Goal: Task Accomplishment & Management: Manage account settings

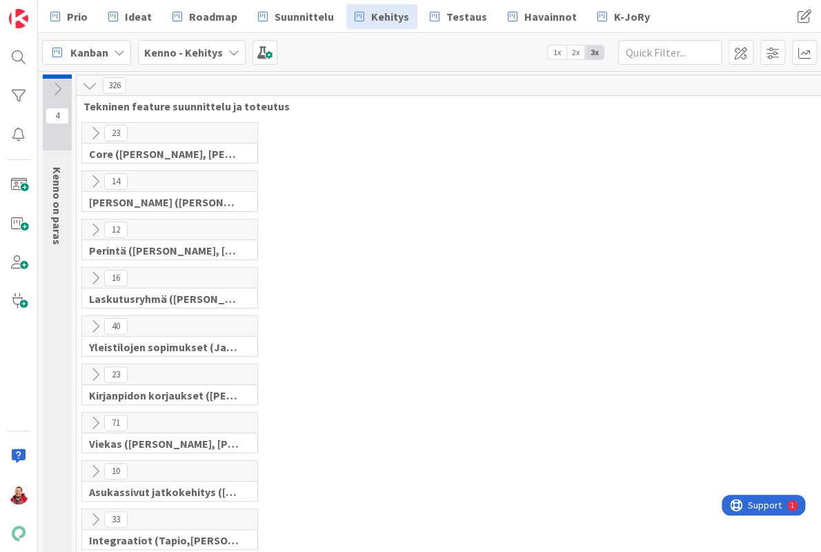
scroll to position [541, 149]
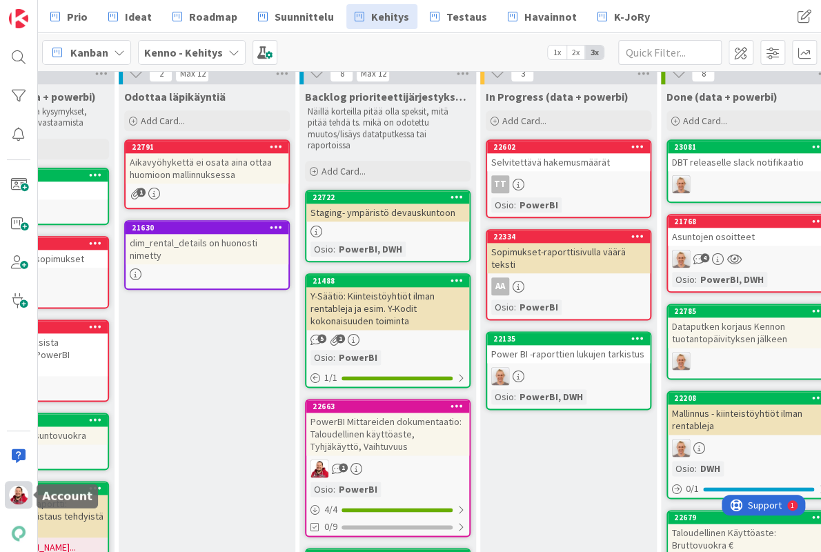
click at [22, 483] on div at bounding box center [19, 495] width 28 height 28
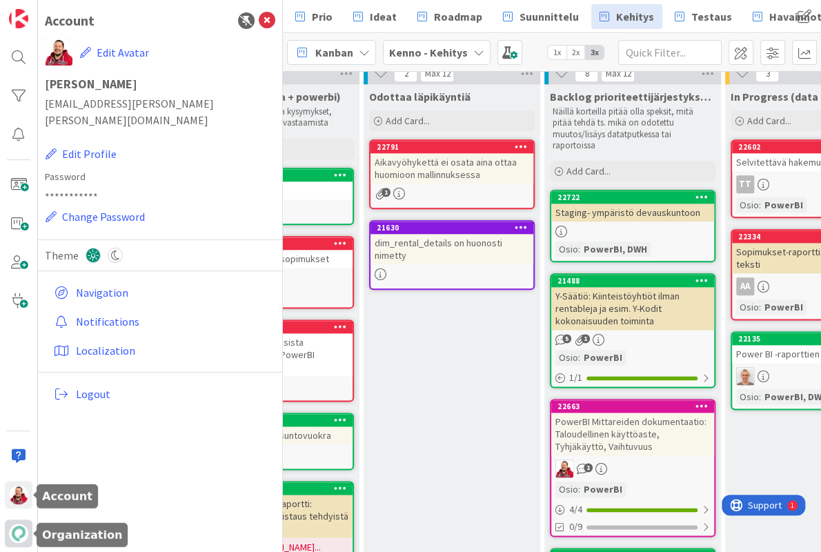
click at [21, 530] on img at bounding box center [18, 533] width 19 height 19
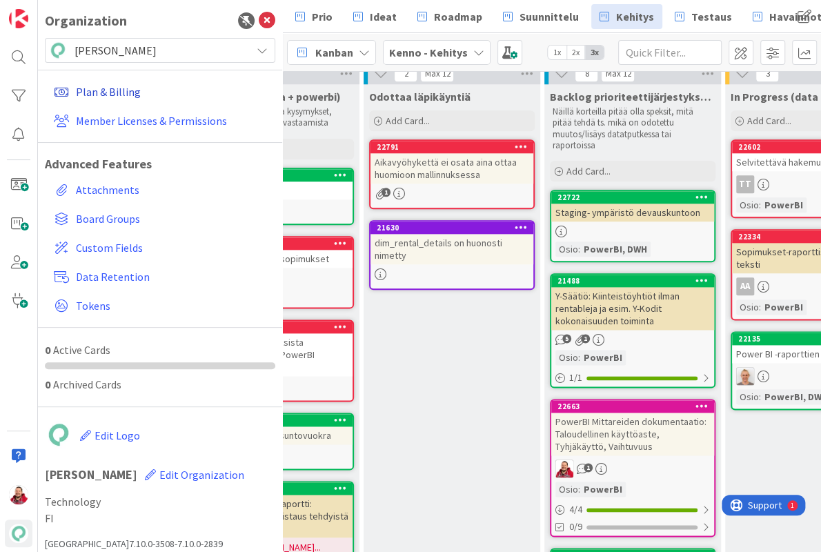
click at [102, 88] on link "Plan & Billing" at bounding box center [161, 91] width 227 height 25
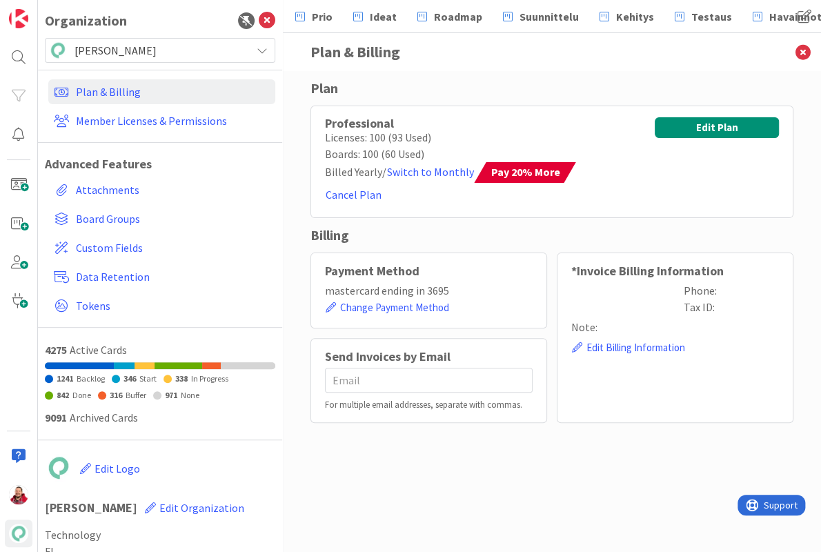
type input "[EMAIL_ADDRESS][PERSON_NAME][DOMAIN_NAME]"
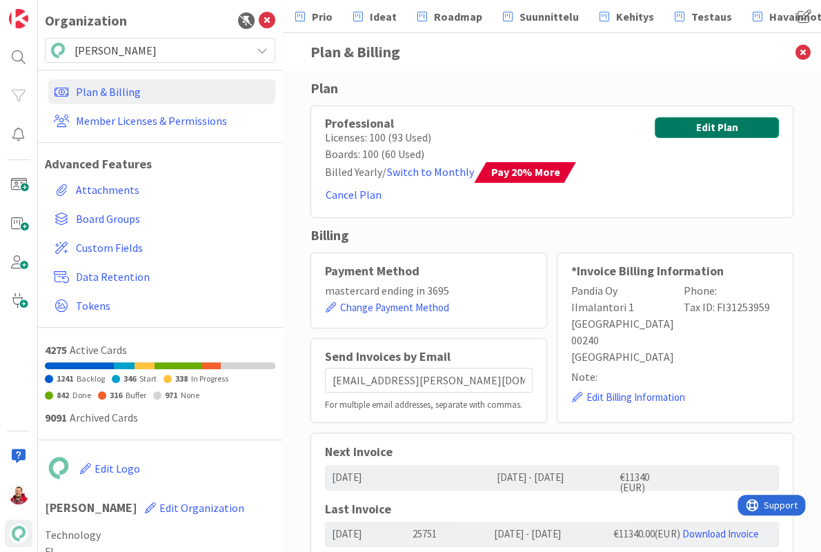
click at [713, 124] on button "Edit Plan" at bounding box center [717, 127] width 124 height 21
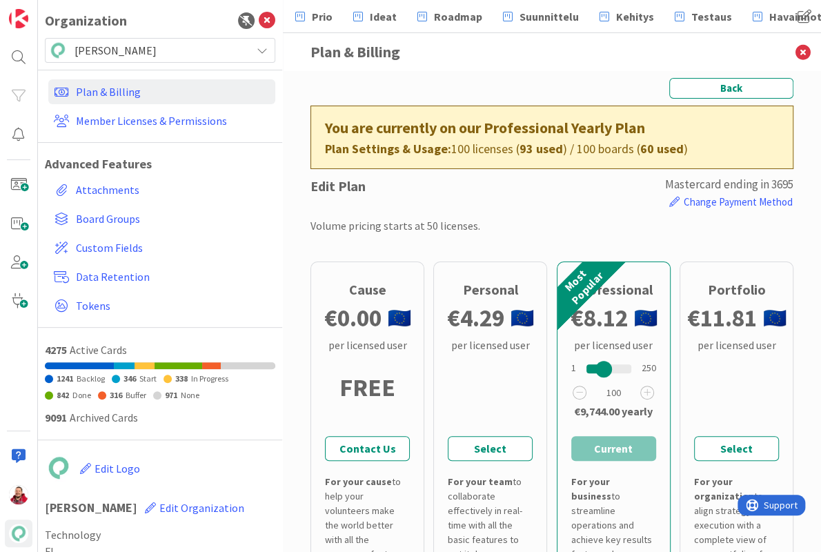
click at [426, 182] on div "Edit Plan mastercard ending in 3695 Change Payment Method" at bounding box center [552, 193] width 483 height 35
click at [17, 253] on span at bounding box center [19, 263] width 28 height 28
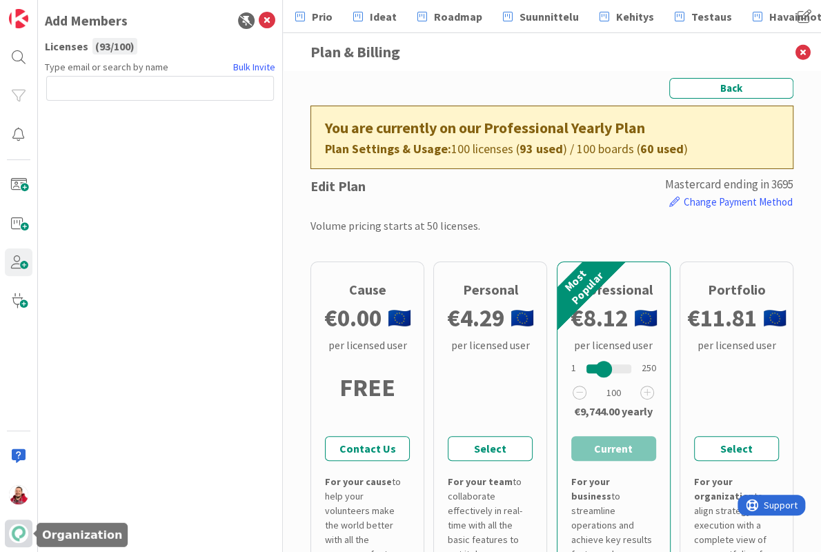
click at [17, 528] on img at bounding box center [18, 533] width 19 height 19
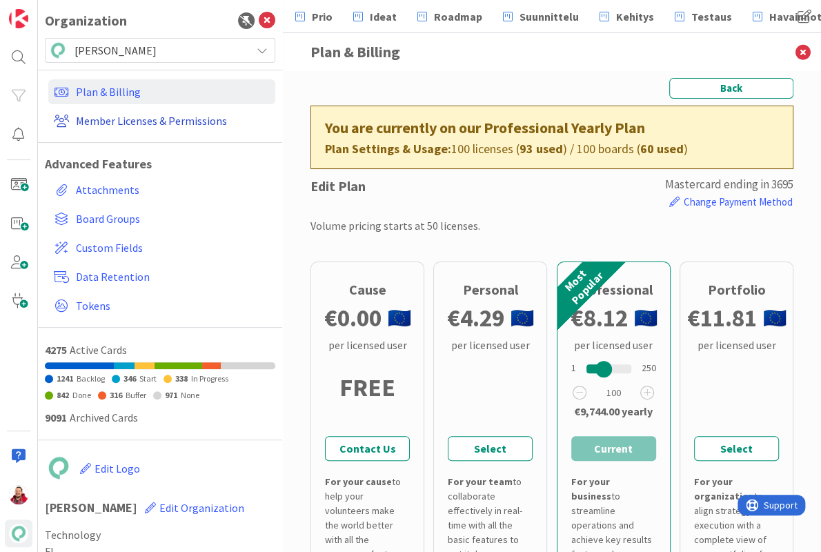
click at [145, 116] on link "Member Licenses & Permissions" at bounding box center [161, 120] width 227 height 25
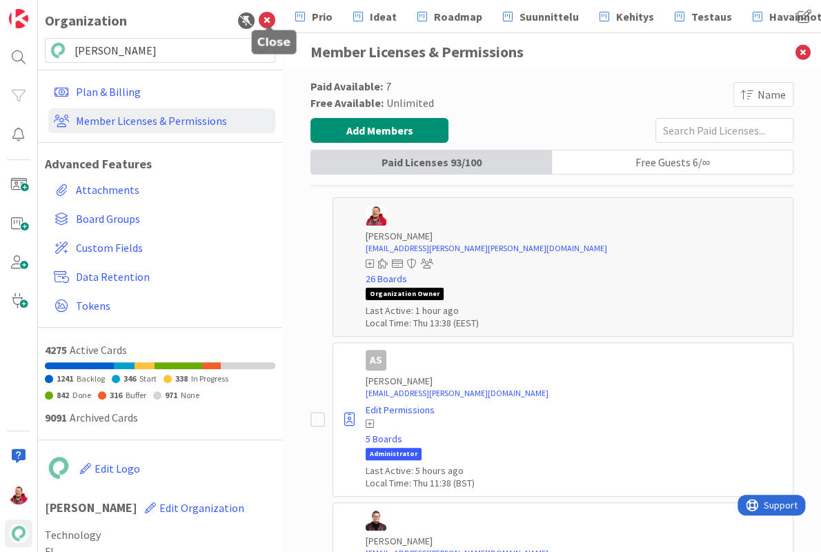
click at [268, 19] on icon at bounding box center [267, 20] width 17 height 17
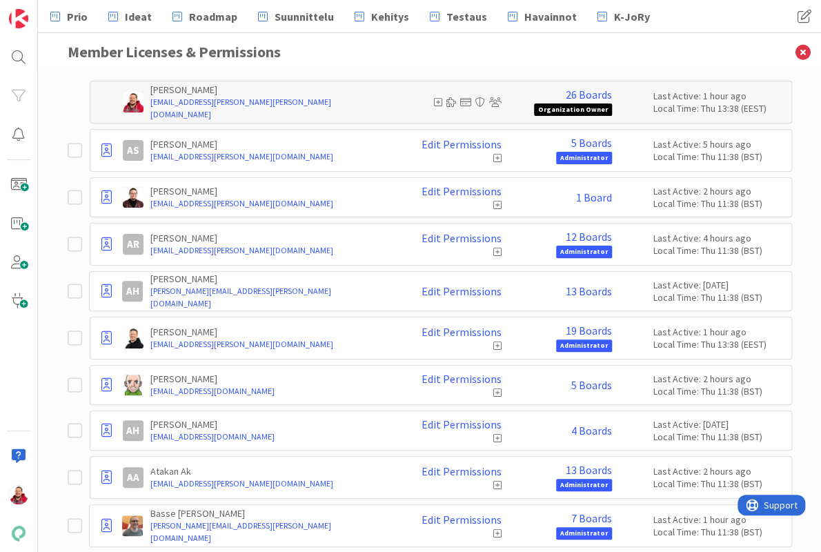
scroll to position [81, 0]
